Goal: Transaction & Acquisition: Purchase product/service

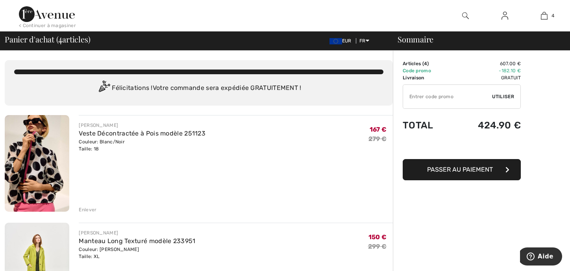
click at [453, 171] on span "Passer au paiement" at bounding box center [460, 169] width 66 height 7
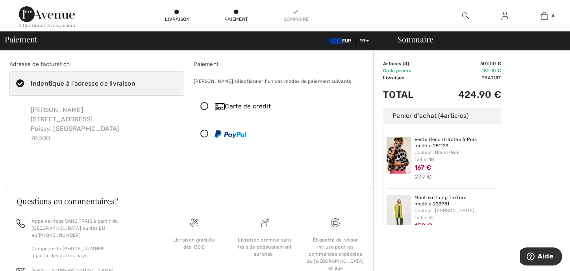
click at [205, 103] on icon at bounding box center [204, 107] width 21 height 8
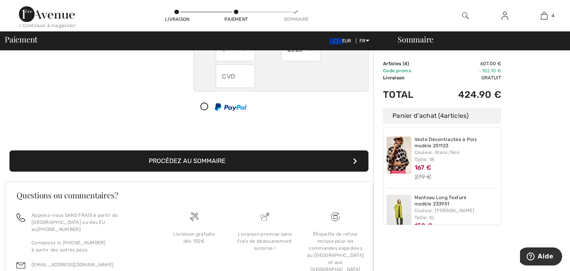
scroll to position [36, 0]
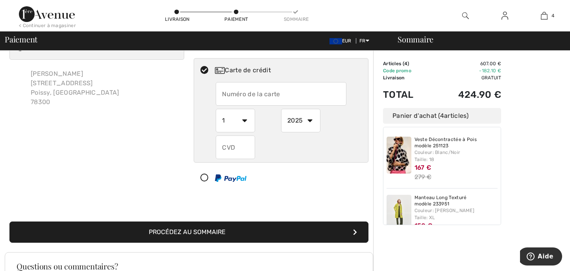
click at [246, 98] on input "text" at bounding box center [281, 94] width 131 height 24
click at [245, 94] on input "text" at bounding box center [281, 94] width 131 height 24
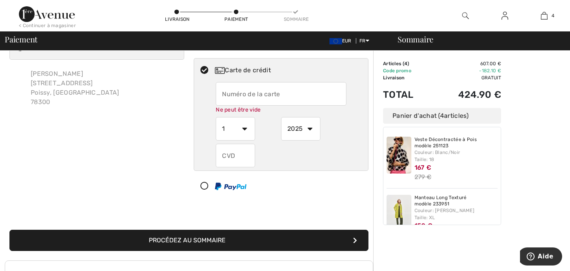
click at [297, 120] on select "2025 2026 2027 2028 2029 2030 2031 2032 2033 2034 2035" at bounding box center [300, 129] width 39 height 24
select select "2028"
click at [281, 117] on select "2025 2026 2027 2028 2029 2030 2031 2032 2033 2034 2035" at bounding box center [300, 129] width 39 height 24
click at [246, 130] on select "1 2 3 4 5 6 7 8 9 10 11 12" at bounding box center [235, 129] width 39 height 24
select select "12"
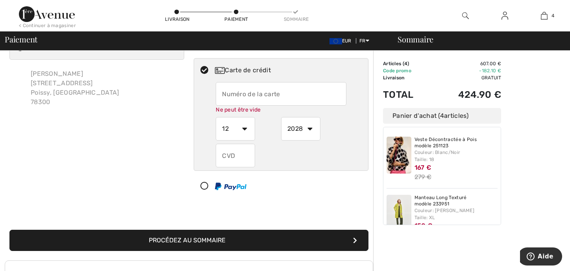
click at [216, 117] on select "1 2 3 4 5 6 7 8 9 10 11 12" at bounding box center [235, 129] width 39 height 24
click at [233, 161] on input "text" at bounding box center [235, 156] width 39 height 24
type input "997"
click at [233, 89] on input "text" at bounding box center [281, 94] width 131 height 24
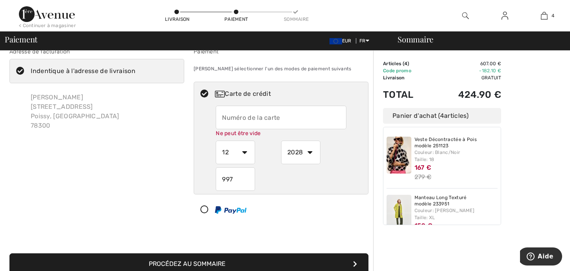
scroll to position [0, 0]
